Goal: Find specific page/section: Find specific page/section

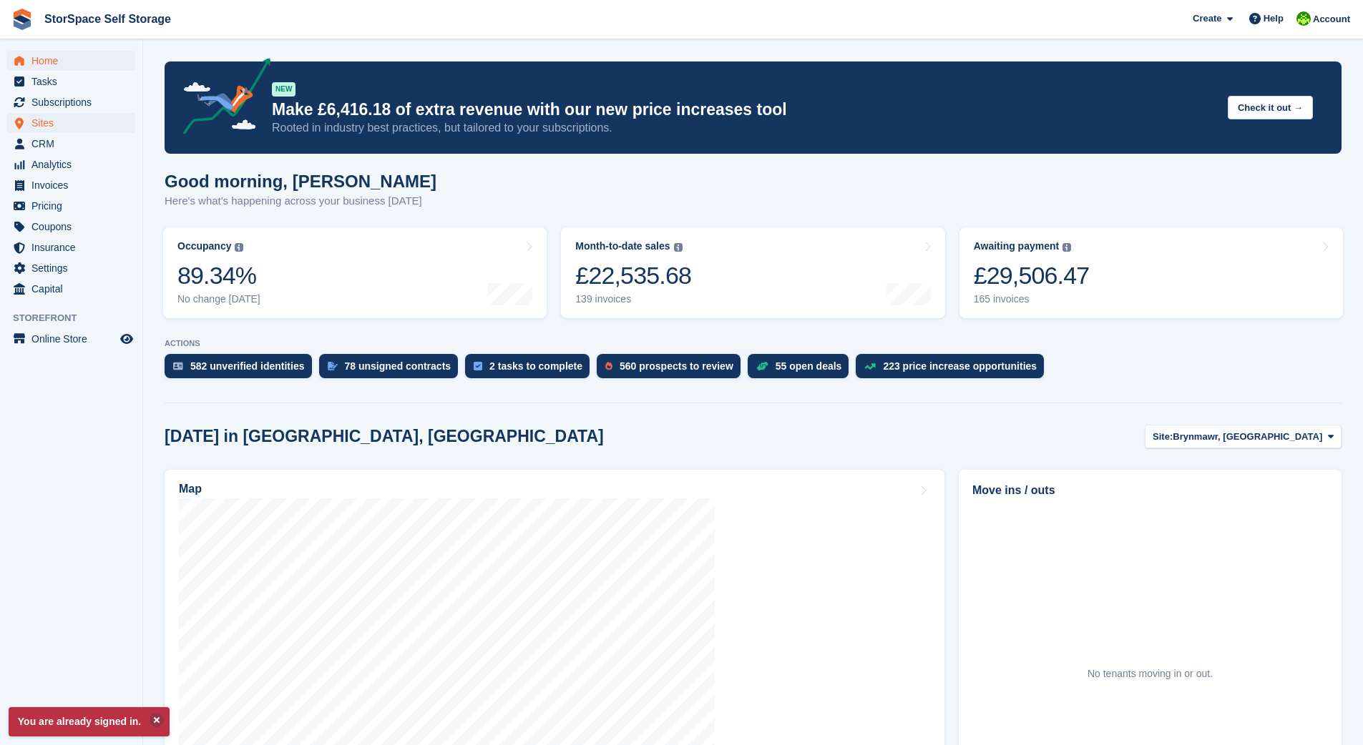
click at [60, 122] on span "Sites" at bounding box center [74, 123] width 86 height 20
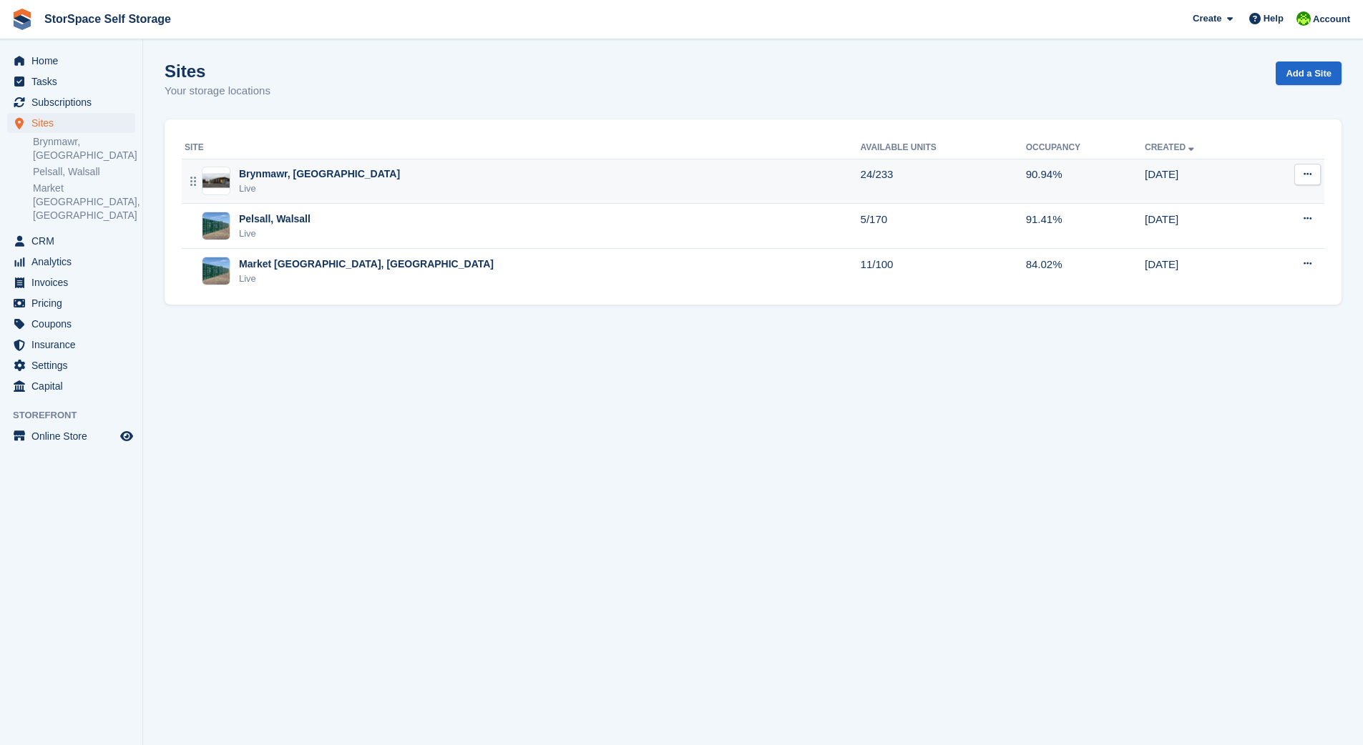
click at [269, 174] on div "Brynmawr, [GEOGRAPHIC_DATA]" at bounding box center [319, 174] width 161 height 15
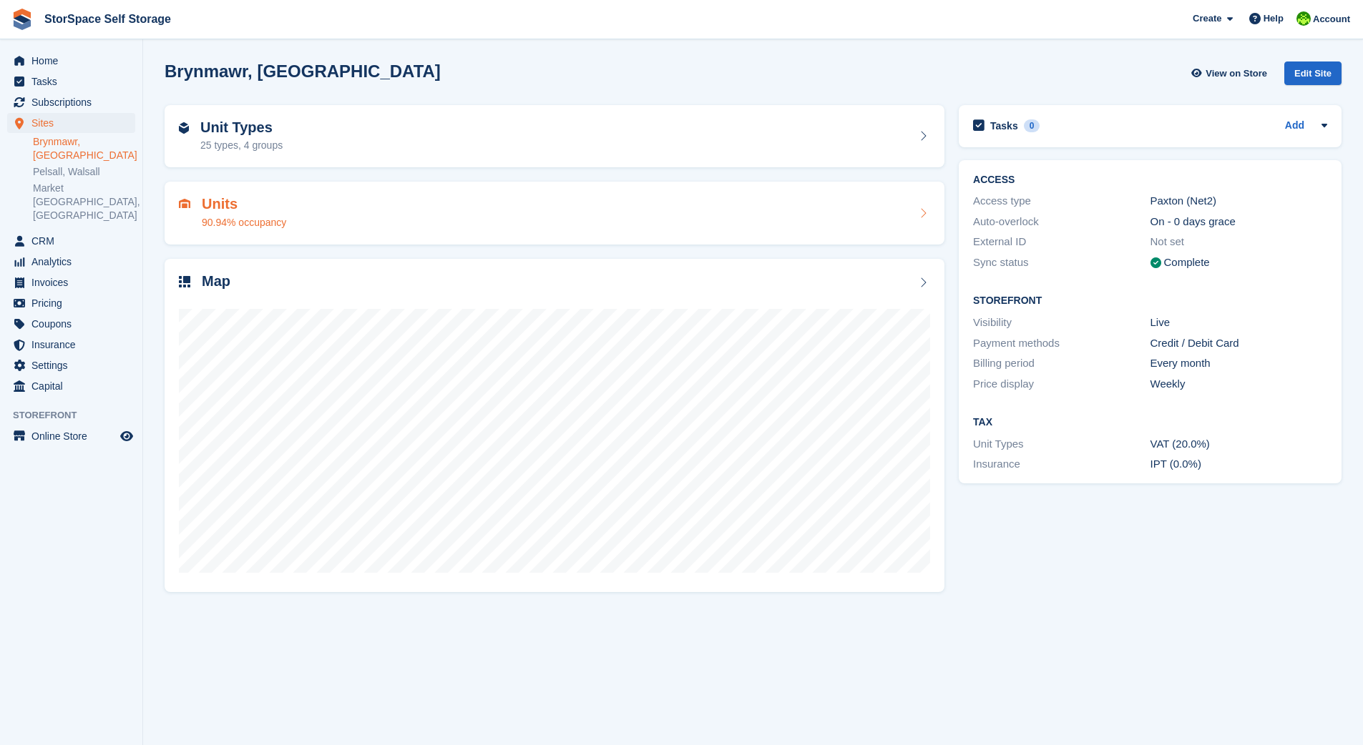
click at [257, 206] on h2 "Units" at bounding box center [244, 204] width 84 height 16
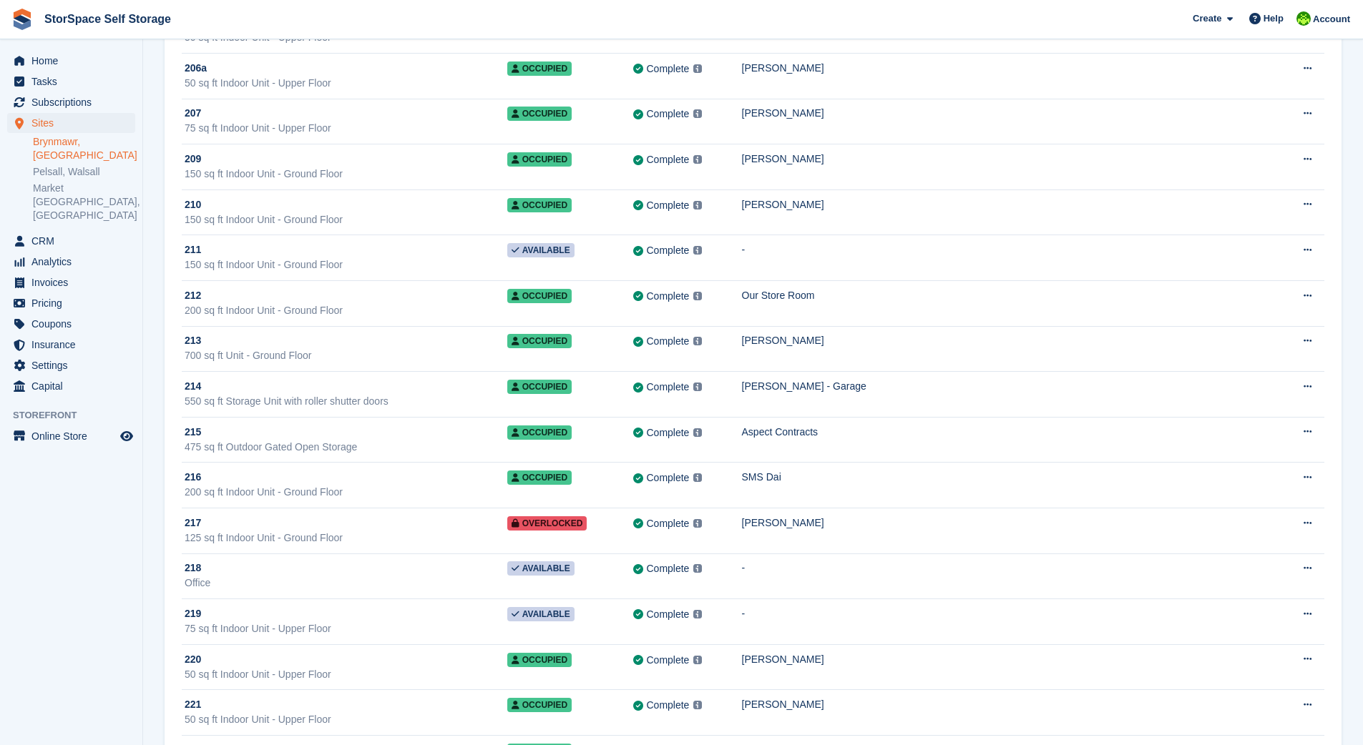
scroll to position [6198, 0]
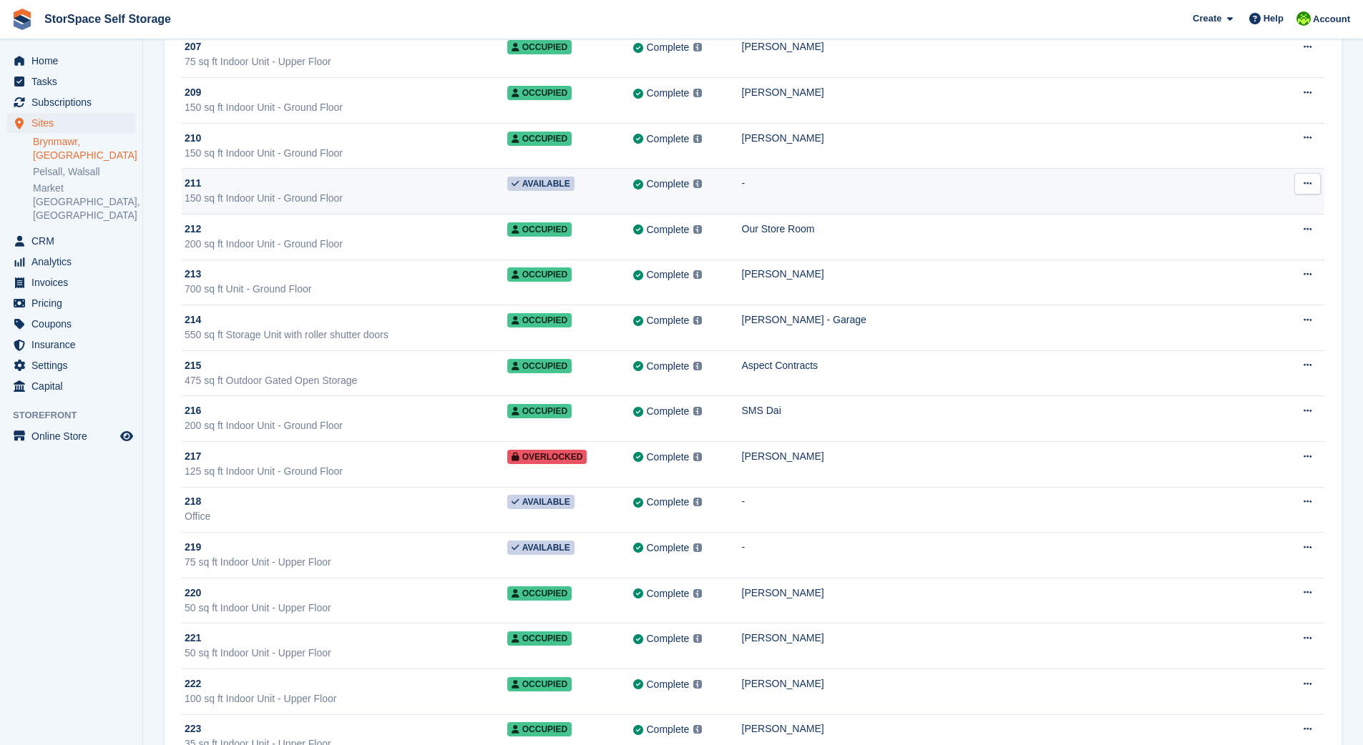
click at [505, 182] on div "211" at bounding box center [346, 183] width 323 height 15
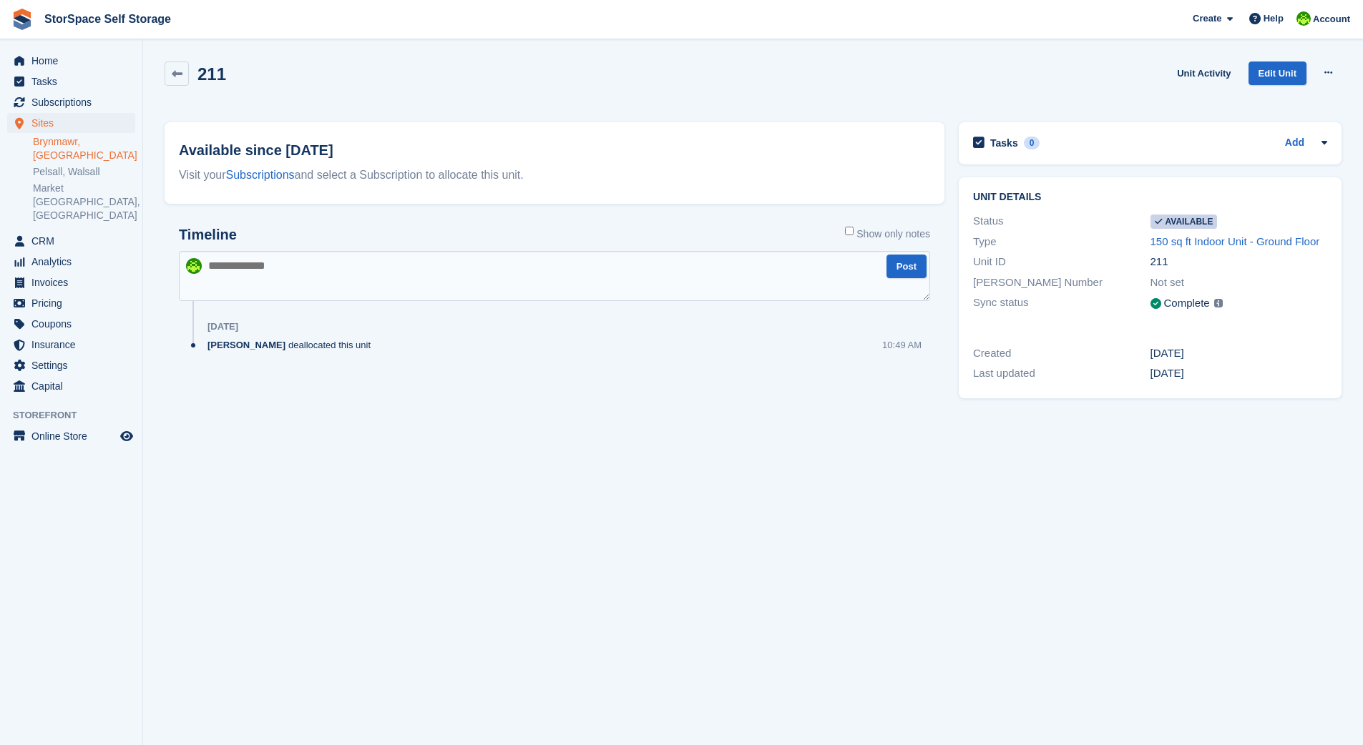
click at [1085, 258] on div "Unit ID" at bounding box center [1061, 262] width 177 height 16
